Goal: Information Seeking & Learning: Learn about a topic

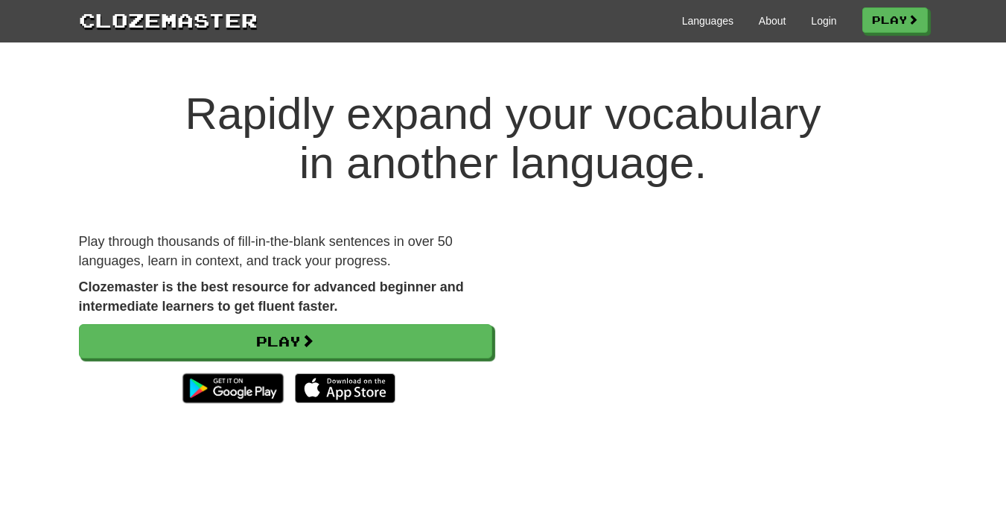
click at [287, 345] on link "Play" at bounding box center [285, 341] width 413 height 34
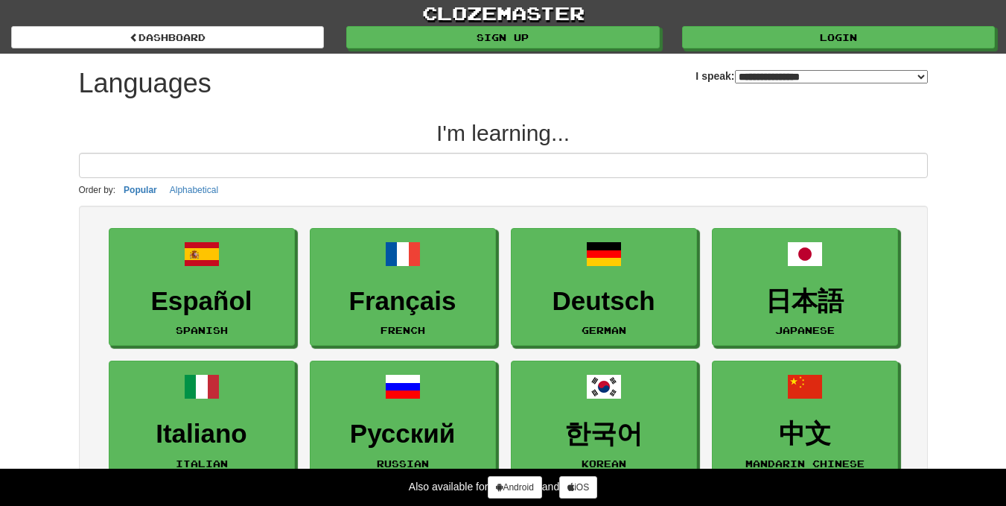
select select "*******"
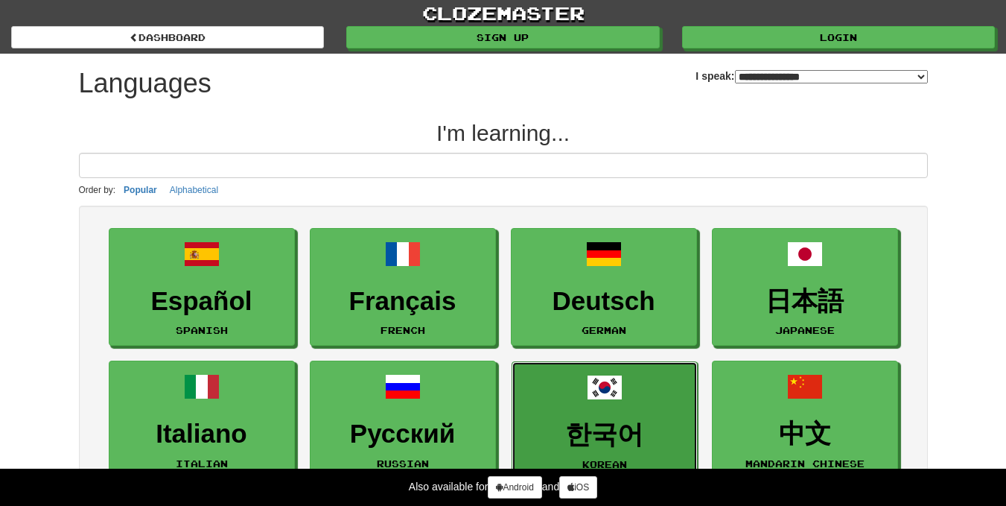
click at [614, 418] on link "한국어 Korean" at bounding box center [605, 420] width 186 height 118
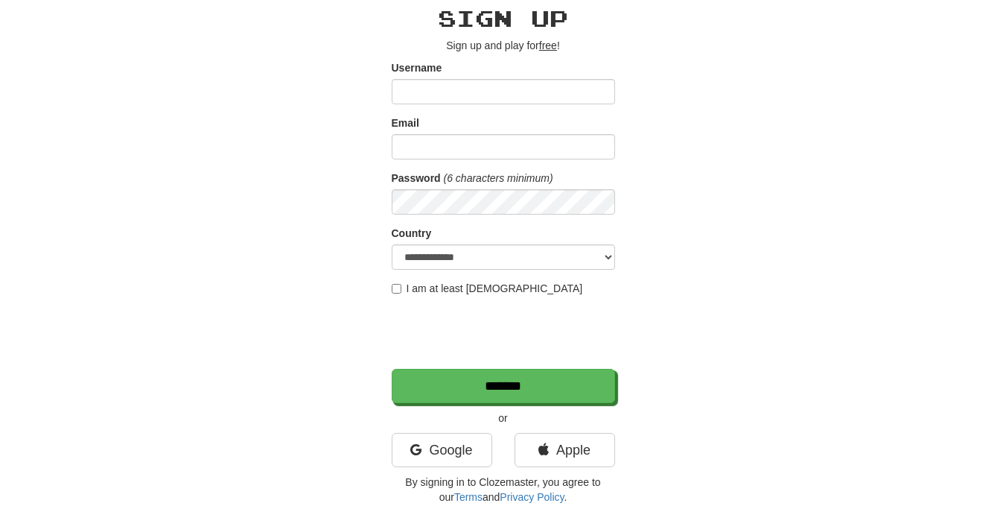
scroll to position [149, 0]
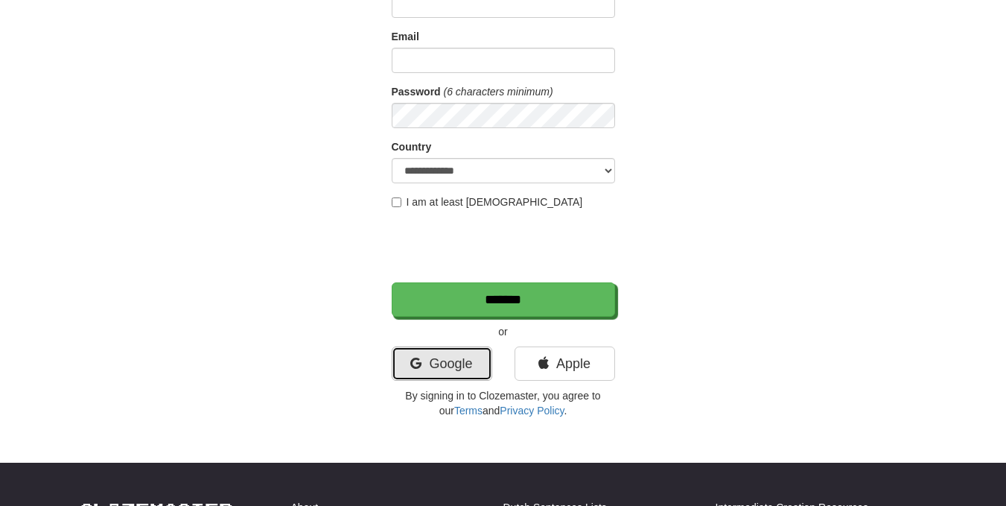
click at [455, 364] on link "Google" at bounding box center [442, 363] width 101 height 34
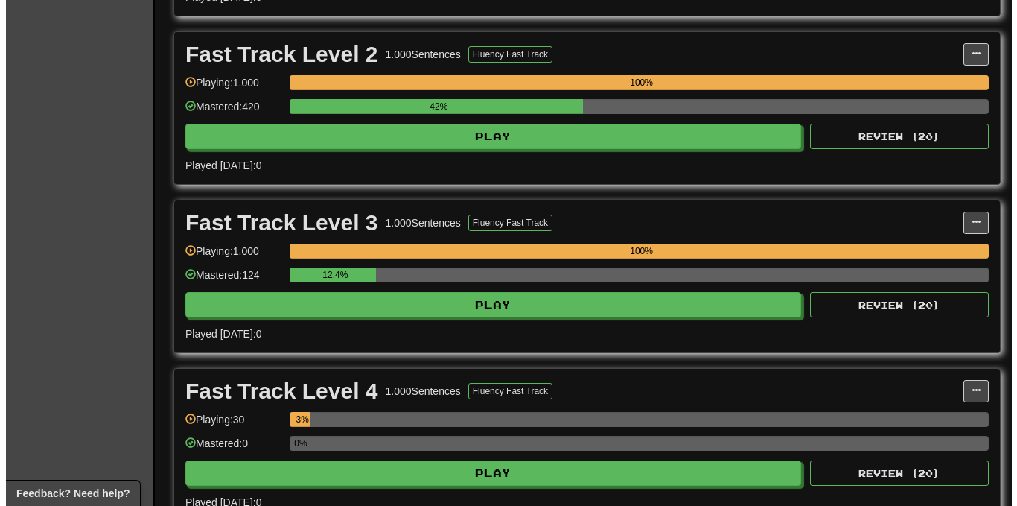
scroll to position [521, 0]
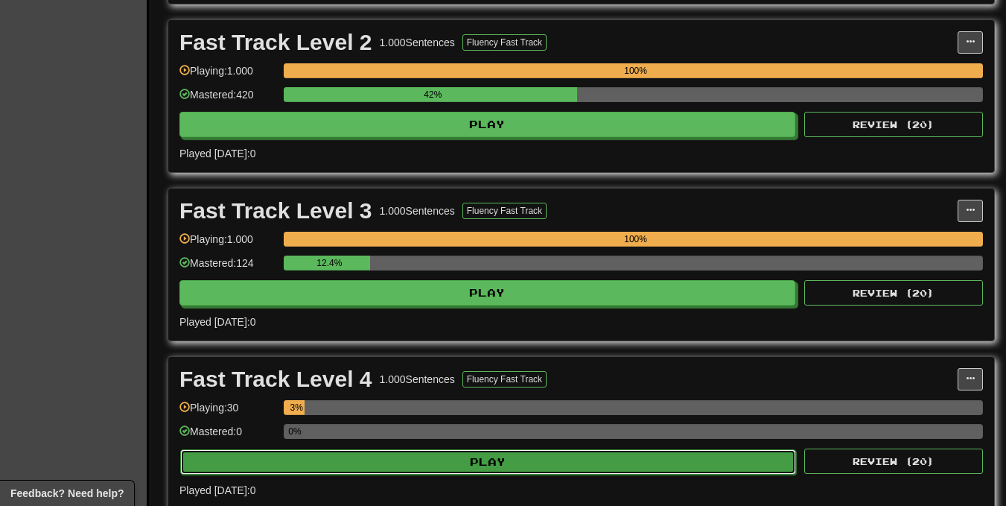
click at [324, 461] on button "Play" at bounding box center [488, 461] width 616 height 25
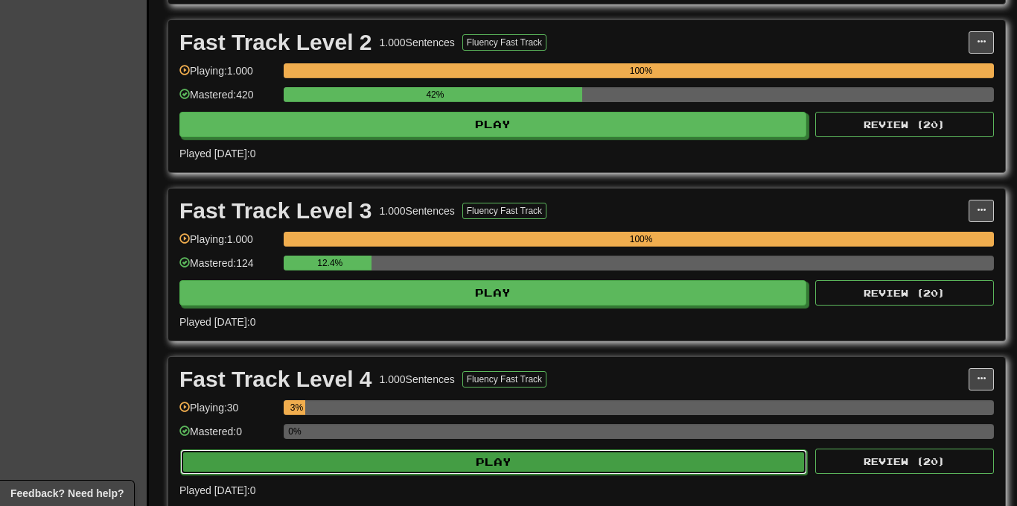
select select "**"
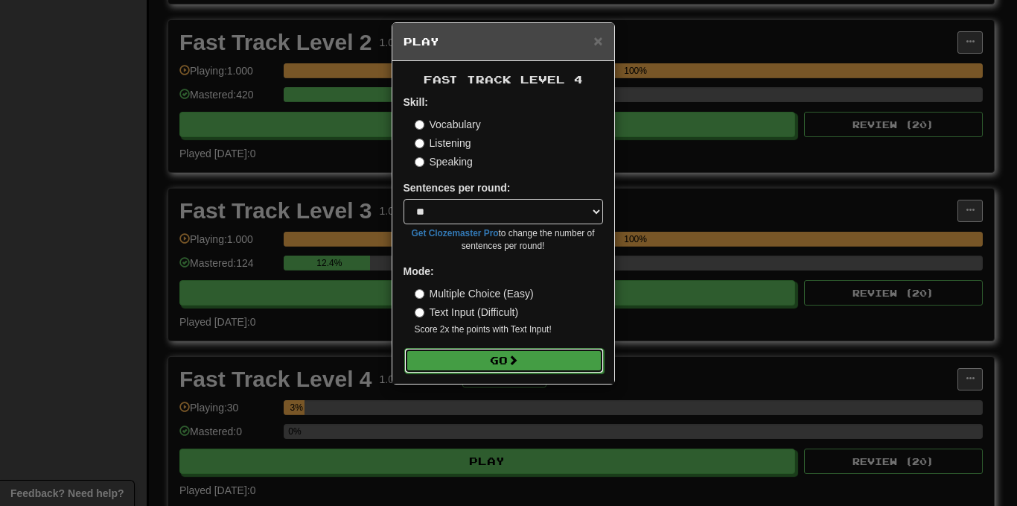
click at [560, 357] on button "Go" at bounding box center [504, 360] width 200 height 25
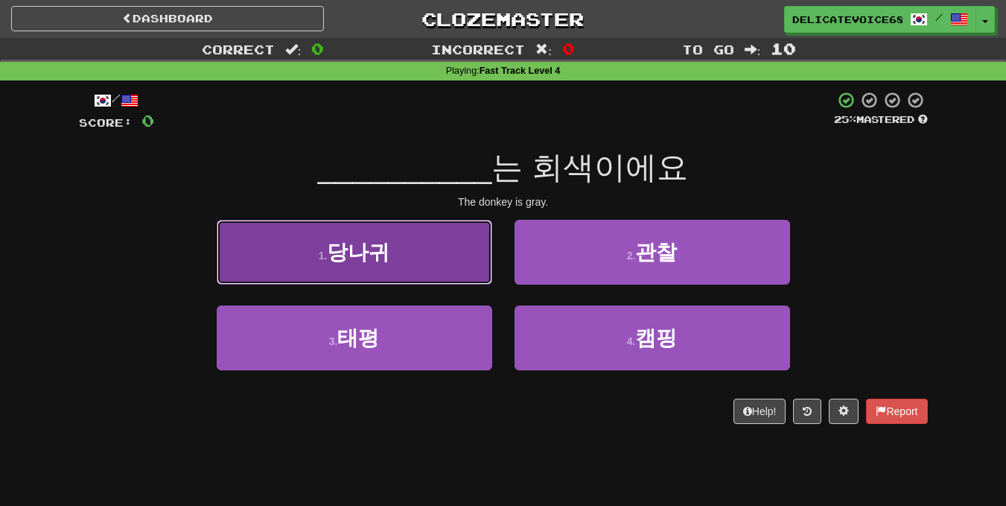
click at [413, 255] on button "1 . 당나귀" at bounding box center [354, 252] width 275 height 65
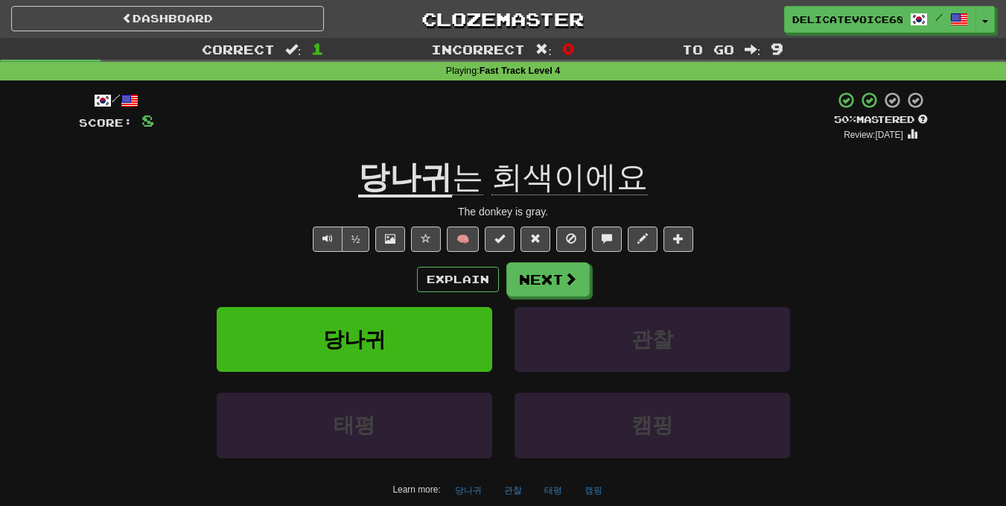
click at [568, 299] on div "Explain Next 당나귀 관찰 태평 캠핑 Learn more: 당나귀 관찰 태평 캠핑" at bounding box center [503, 381] width 849 height 239
click at [570, 290] on button "Next" at bounding box center [548, 280] width 83 height 34
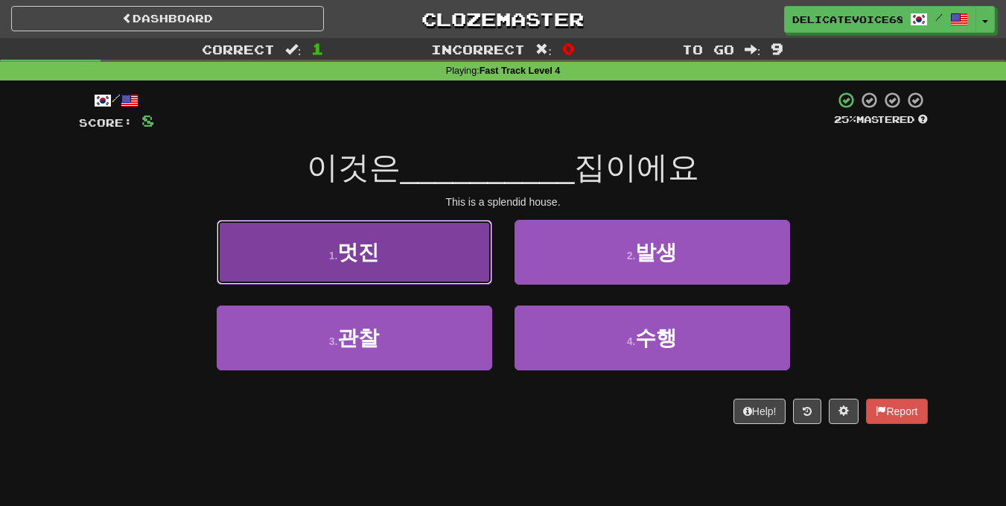
click at [455, 248] on button "1 . 멋진" at bounding box center [354, 252] width 275 height 65
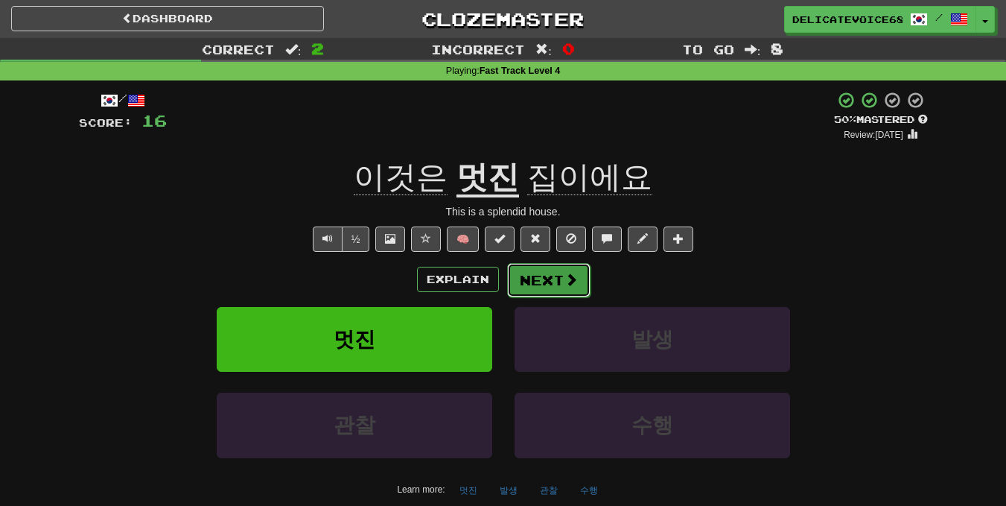
click at [551, 274] on button "Next" at bounding box center [548, 280] width 83 height 34
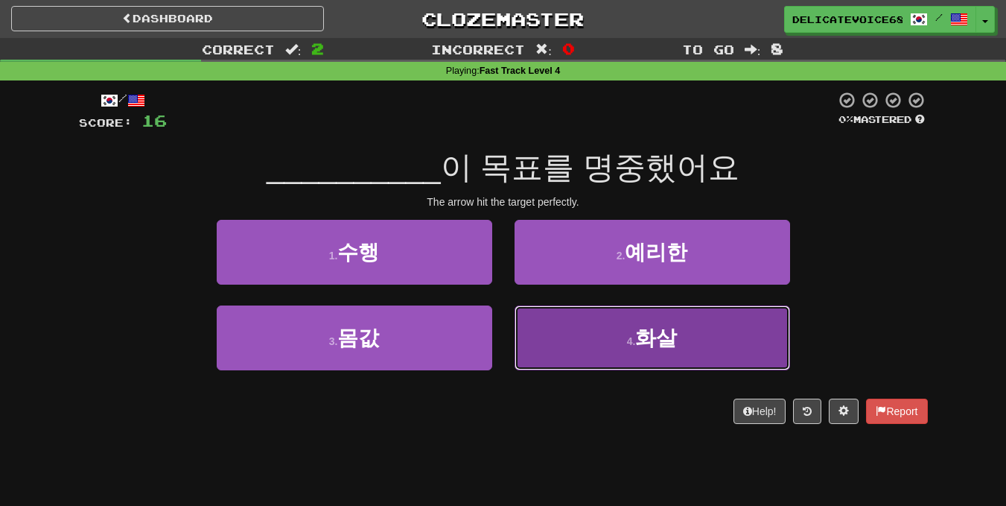
click at [594, 335] on button "4 . 화살" at bounding box center [652, 337] width 275 height 65
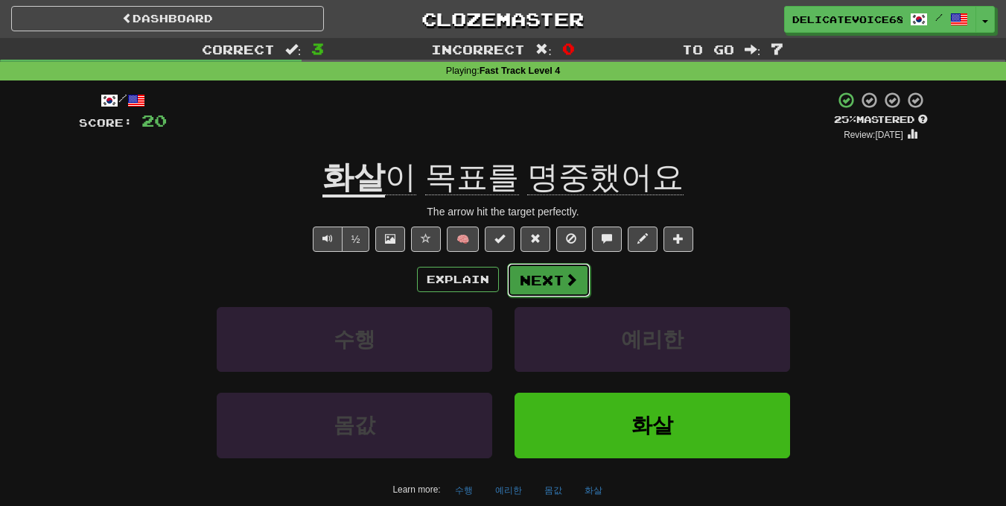
click at [559, 290] on button "Next" at bounding box center [548, 280] width 83 height 34
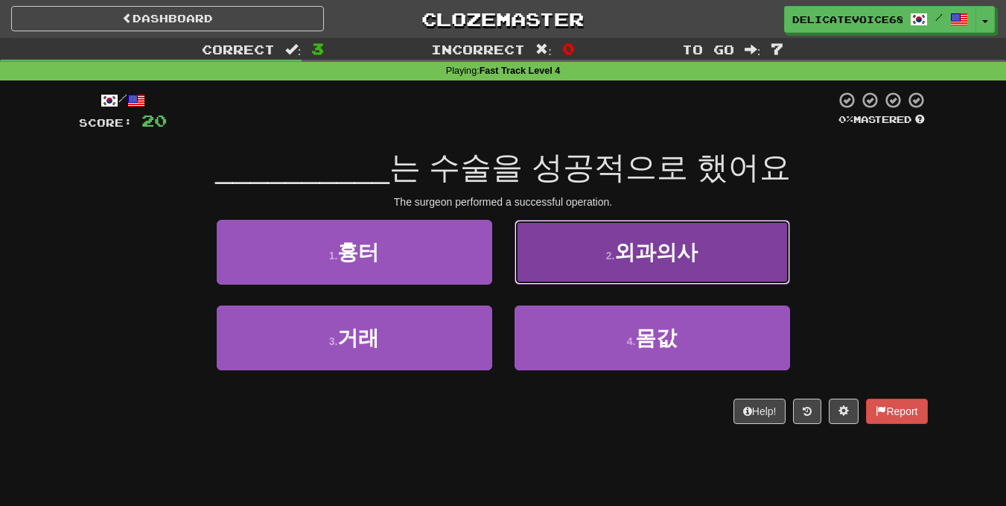
click at [621, 275] on button "2 . 외과의사" at bounding box center [652, 252] width 275 height 65
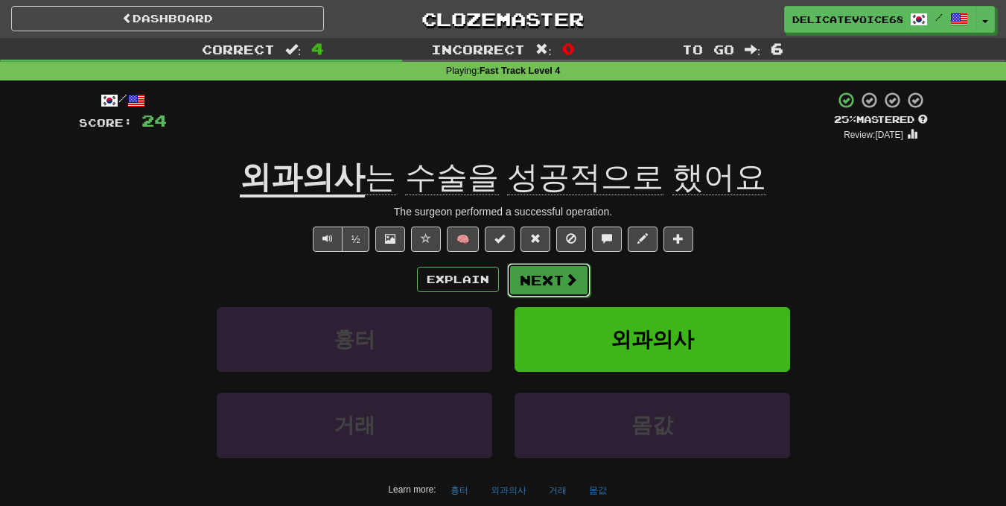
click at [573, 284] on span at bounding box center [570, 279] width 13 height 13
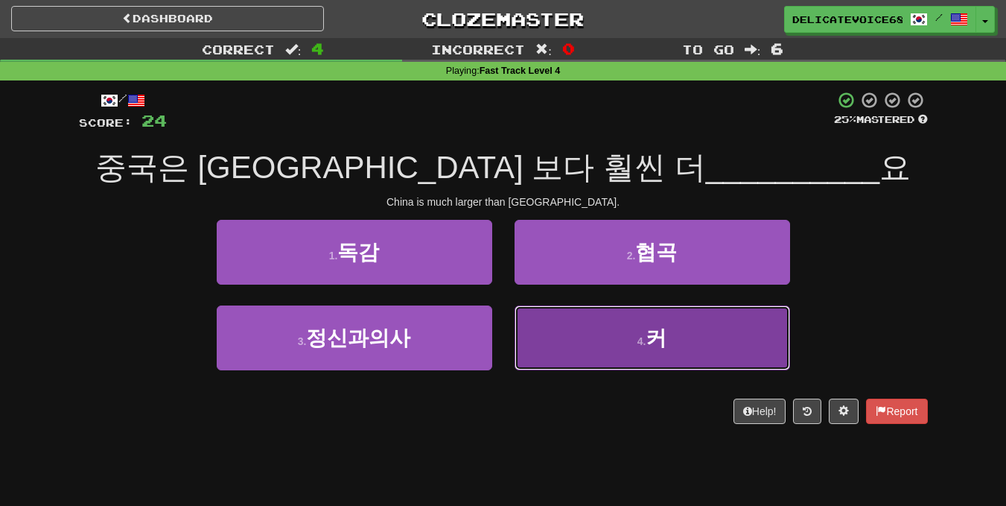
click at [661, 336] on span "커" at bounding box center [656, 337] width 21 height 23
